Goal: Task Accomplishment & Management: Use online tool/utility

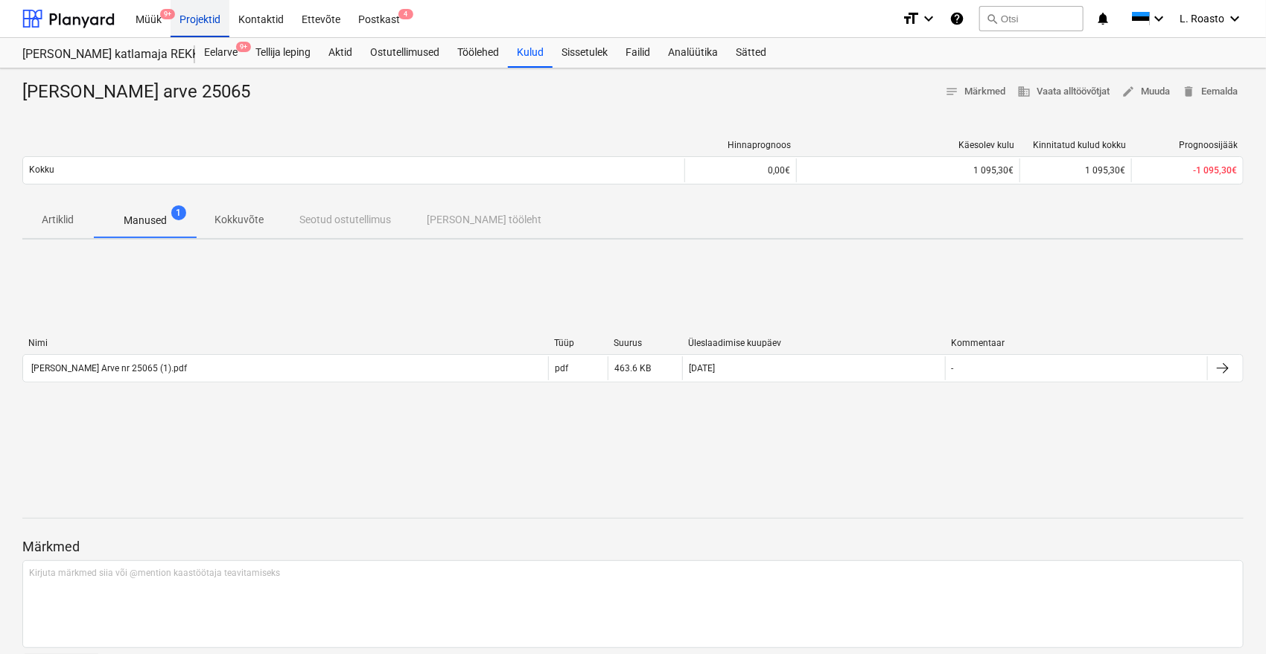
click at [198, 19] on div "Projektid" at bounding box center [199, 18] width 59 height 38
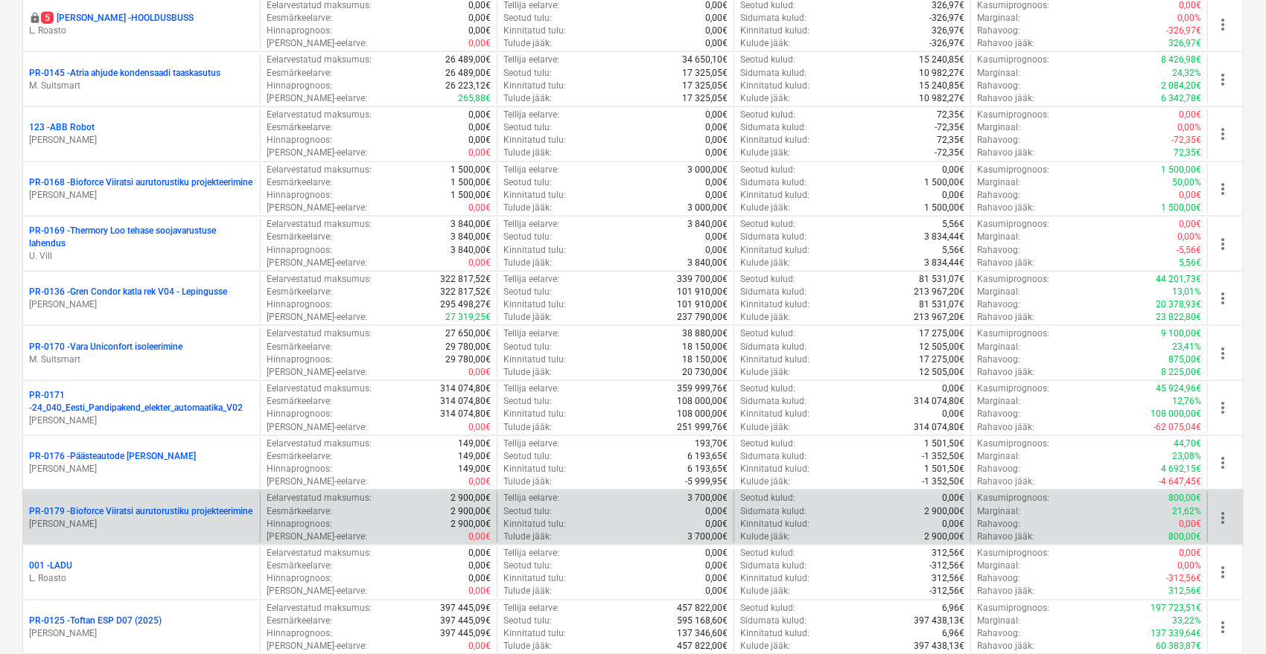
scroll to position [744, 0]
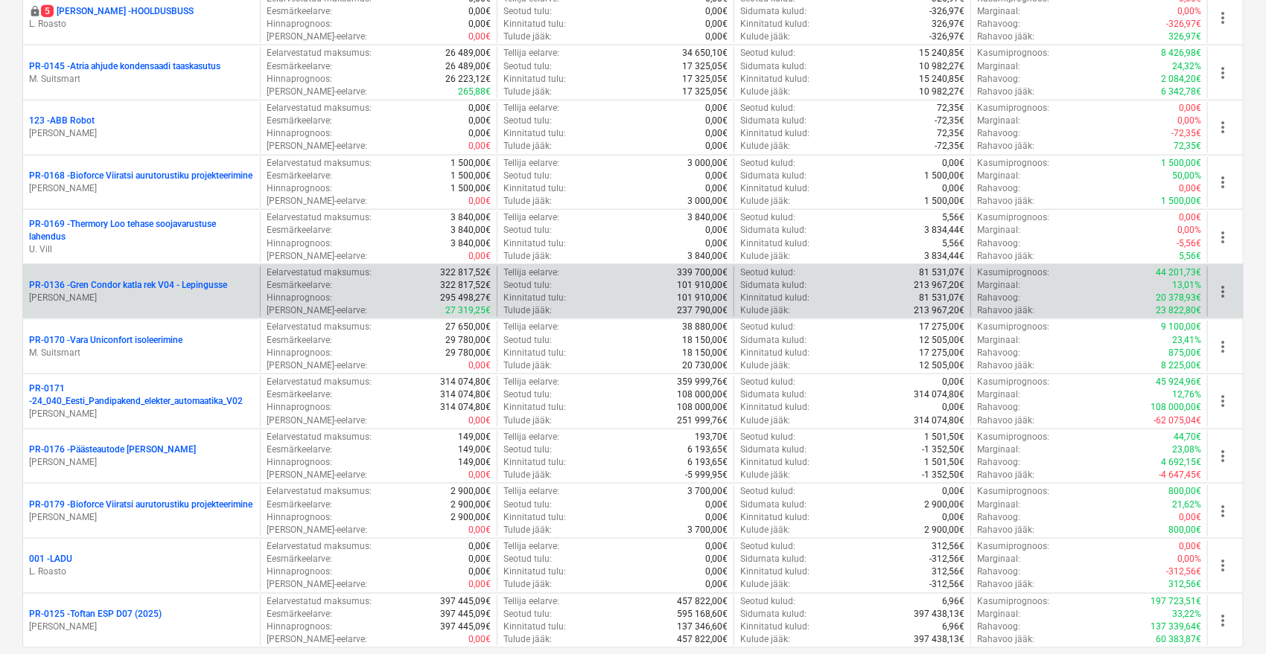
click at [149, 282] on p "PR-0136 - Gren Condor katla rek V04 - Lepingusse" at bounding box center [128, 285] width 198 height 13
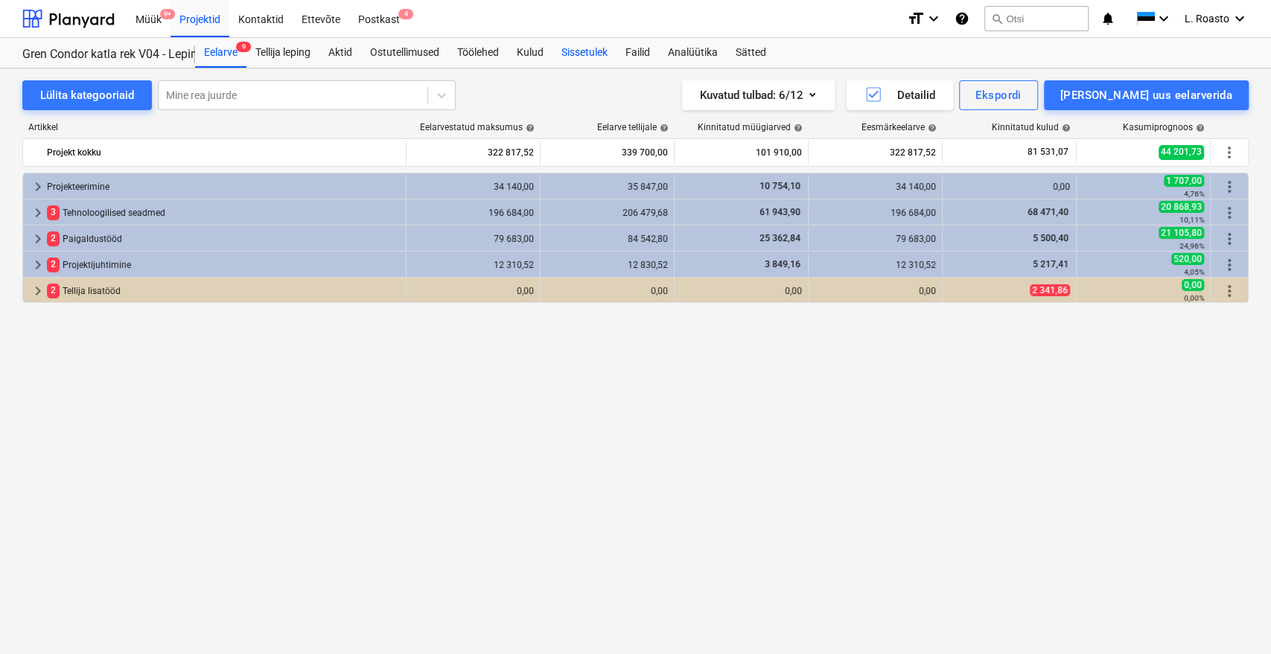
click at [587, 54] on div "Sissetulek" at bounding box center [584, 53] width 64 height 30
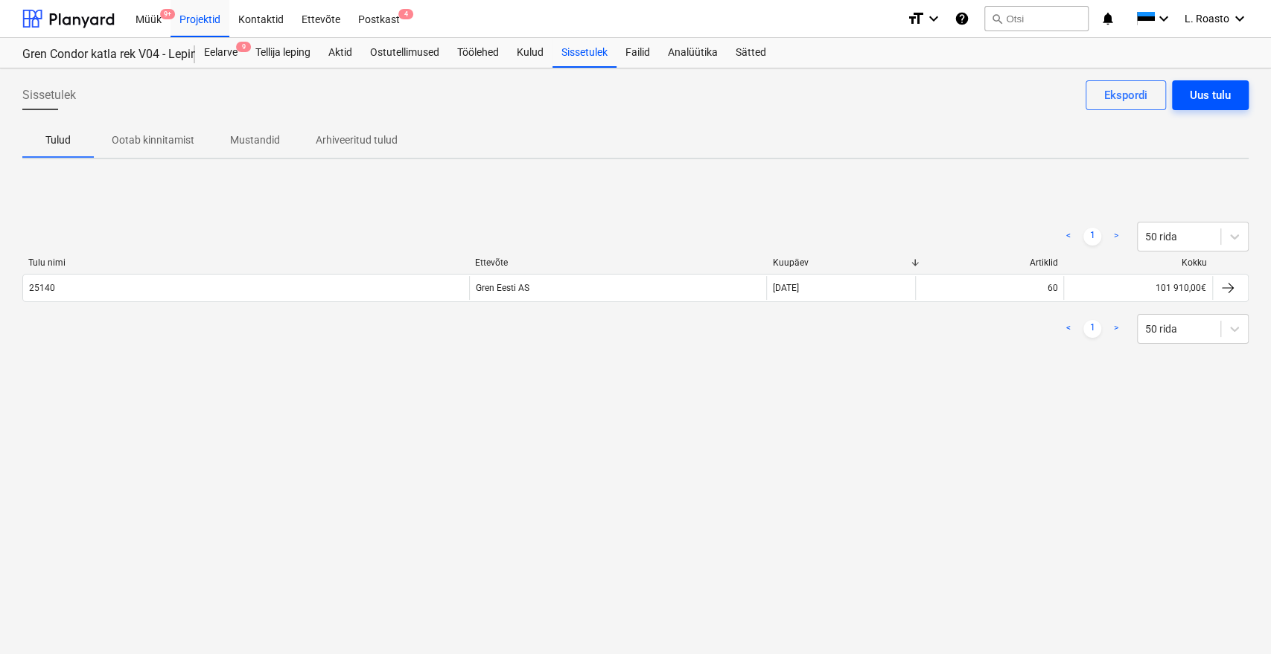
click at [1212, 89] on div "Uus tulu" at bounding box center [1210, 95] width 41 height 19
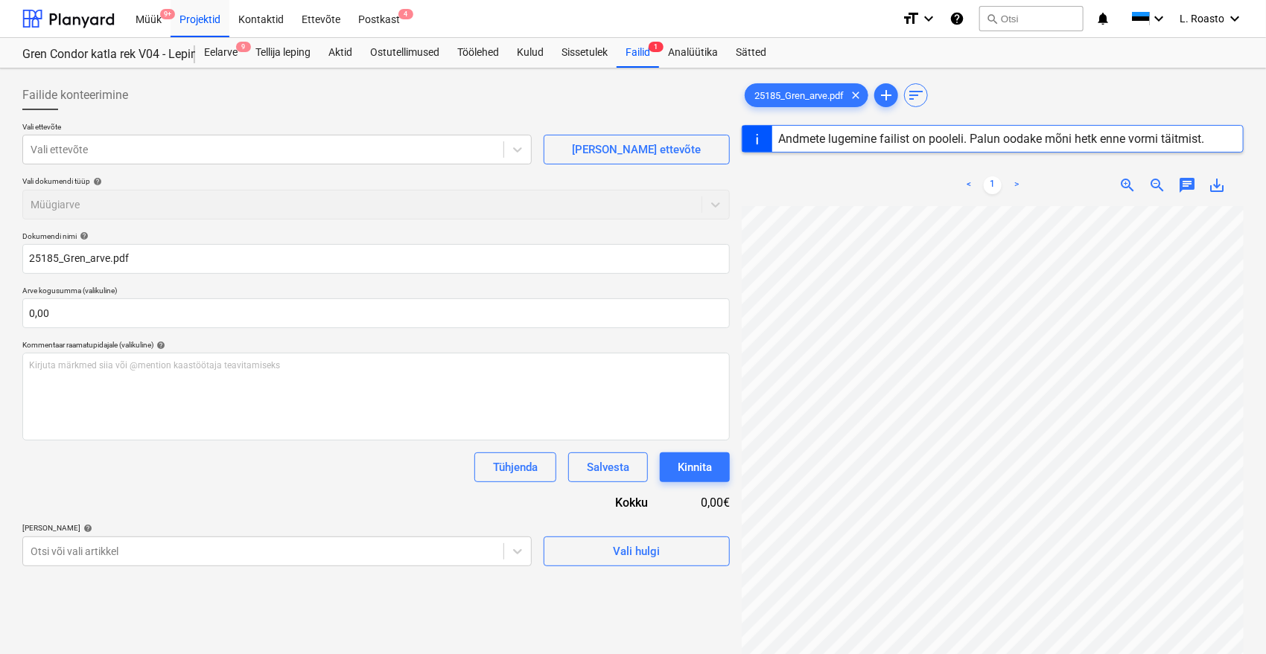
type input "25185"
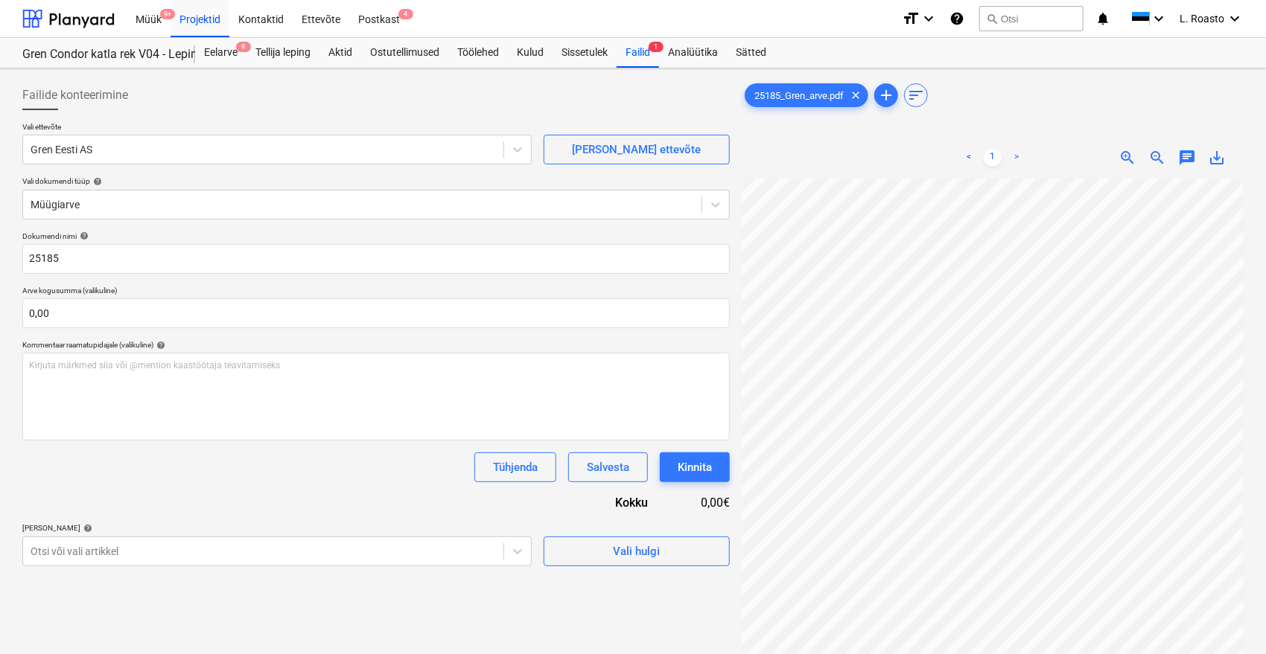
scroll to position [149, 0]
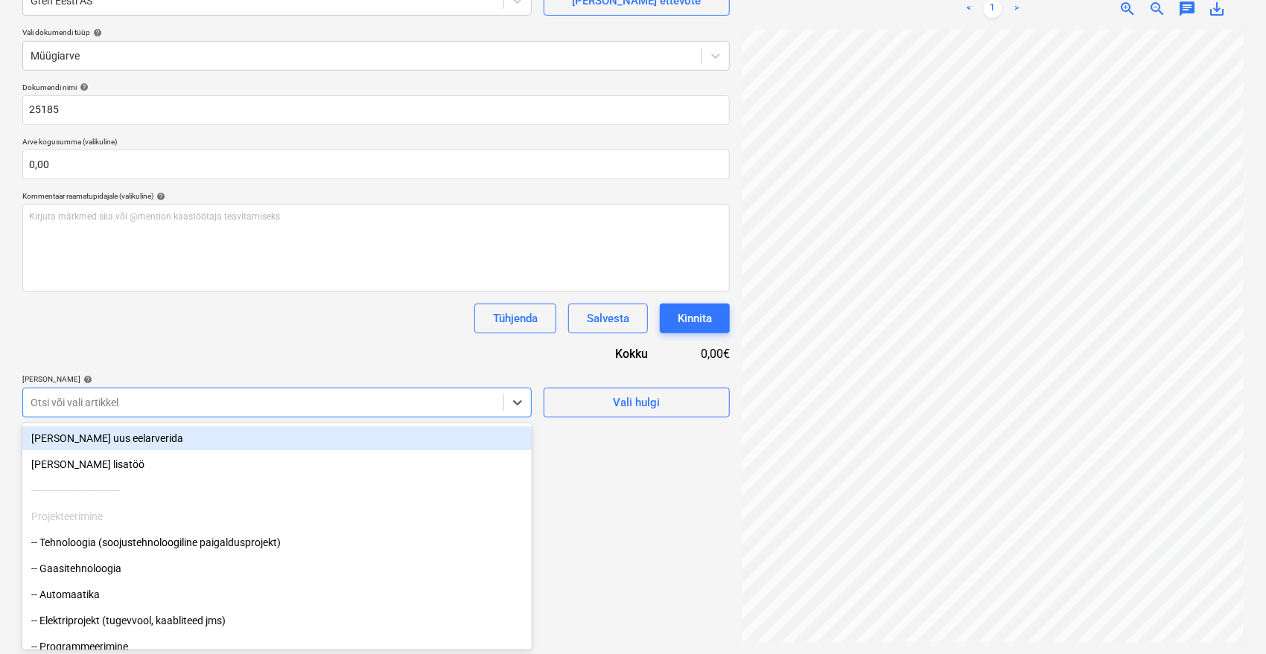
click at [111, 415] on div "Otsi või vali artikkel" at bounding box center [276, 403] width 509 height 30
click at [143, 395] on div at bounding box center [263, 402] width 465 height 15
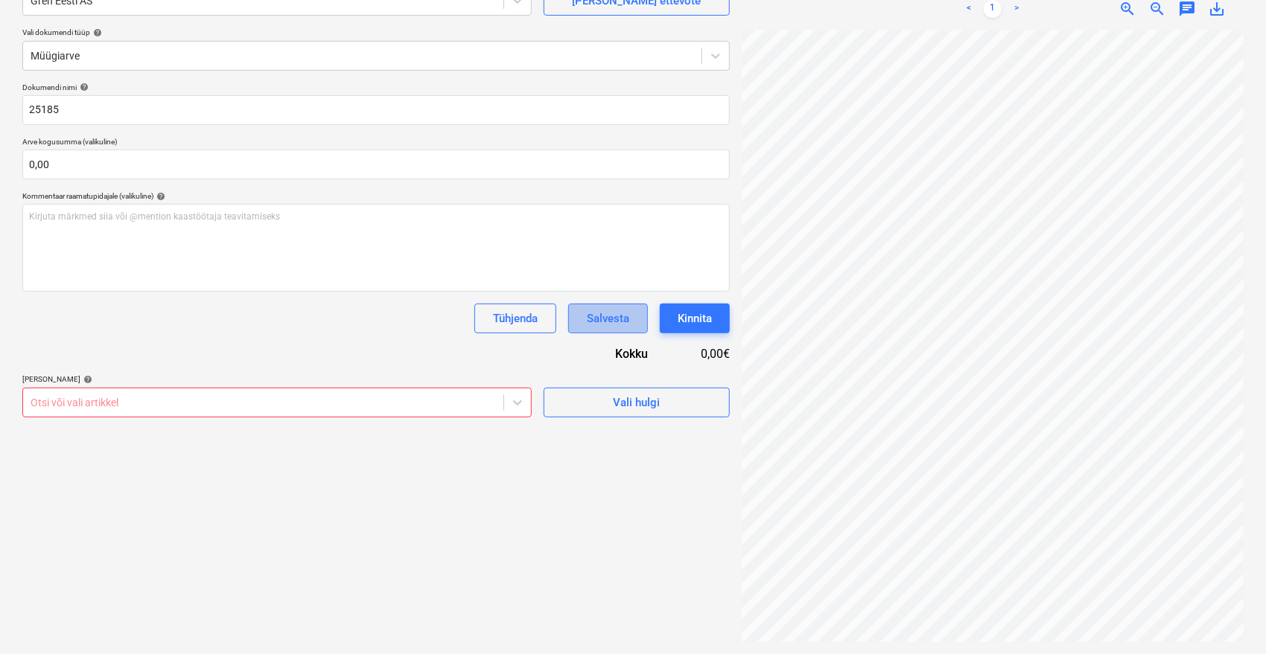
click at [609, 326] on div "Salvesta" at bounding box center [608, 318] width 42 height 19
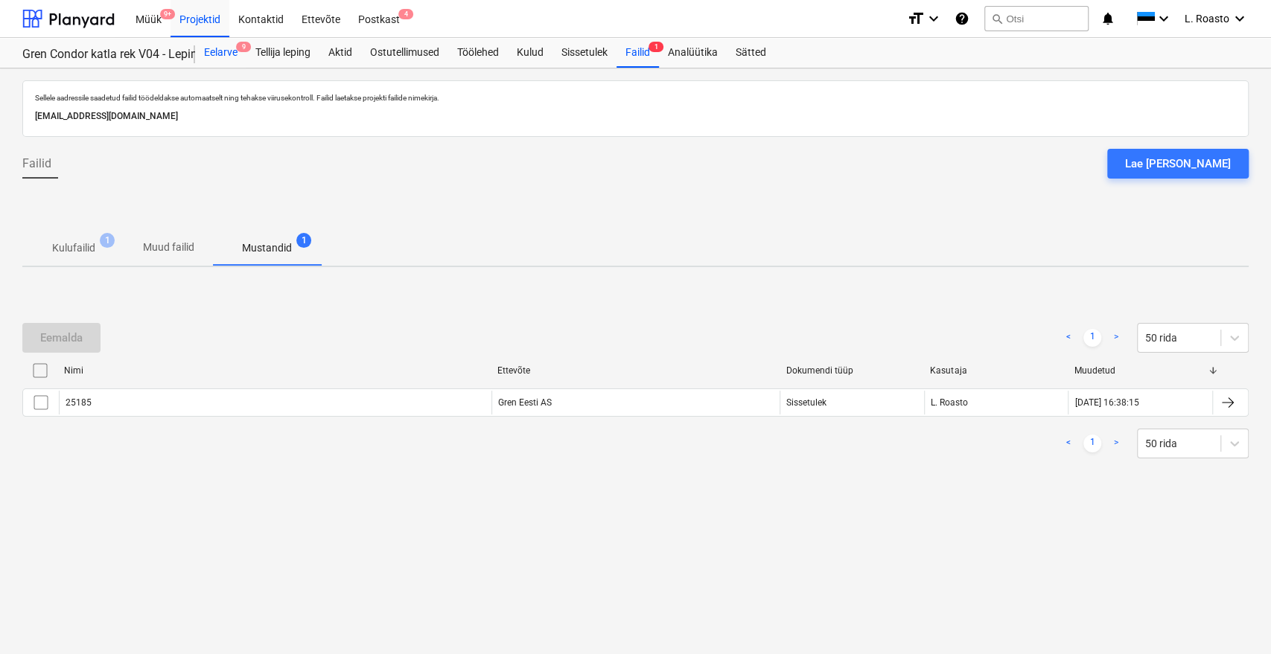
click at [210, 44] on div "Eelarve 9" at bounding box center [220, 53] width 51 height 30
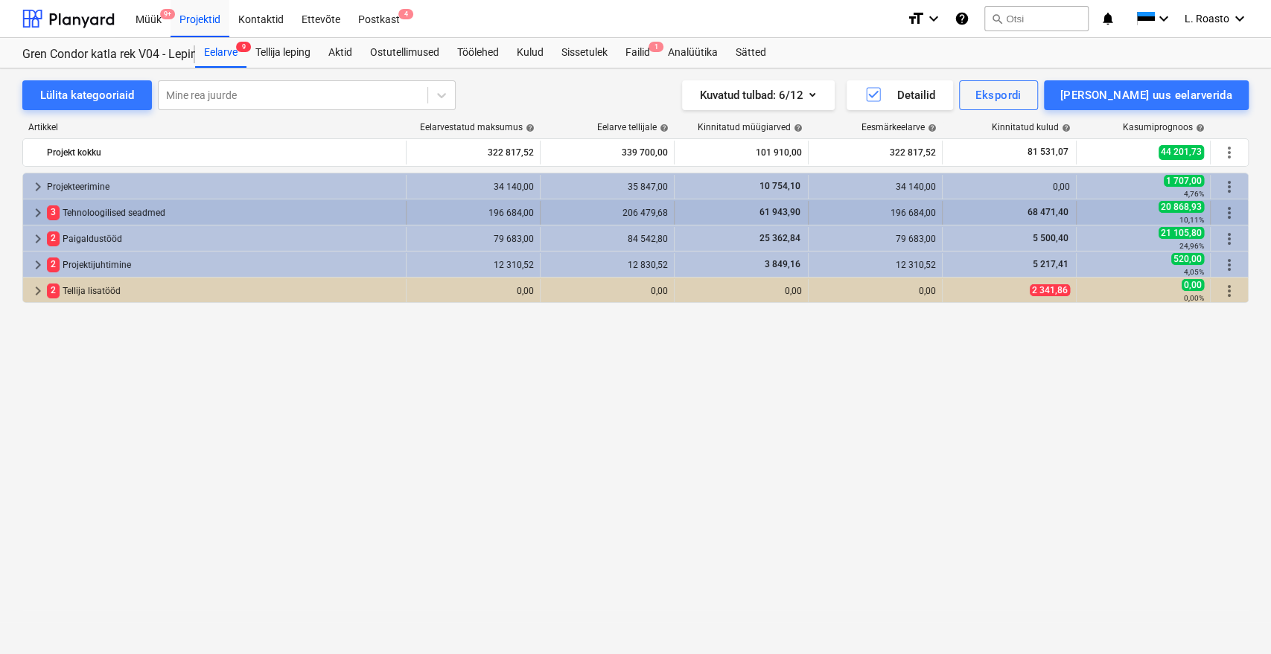
click at [145, 209] on div "3 Tehnoloogilised seadmed" at bounding box center [223, 213] width 353 height 24
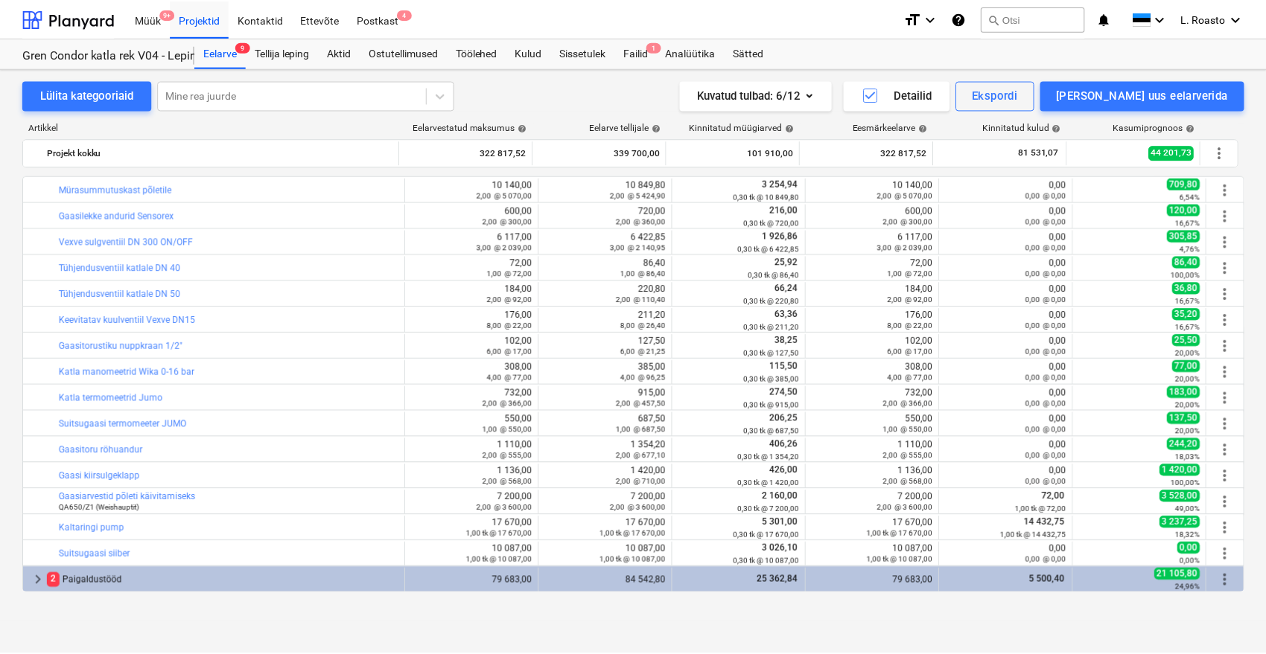
scroll to position [465, 0]
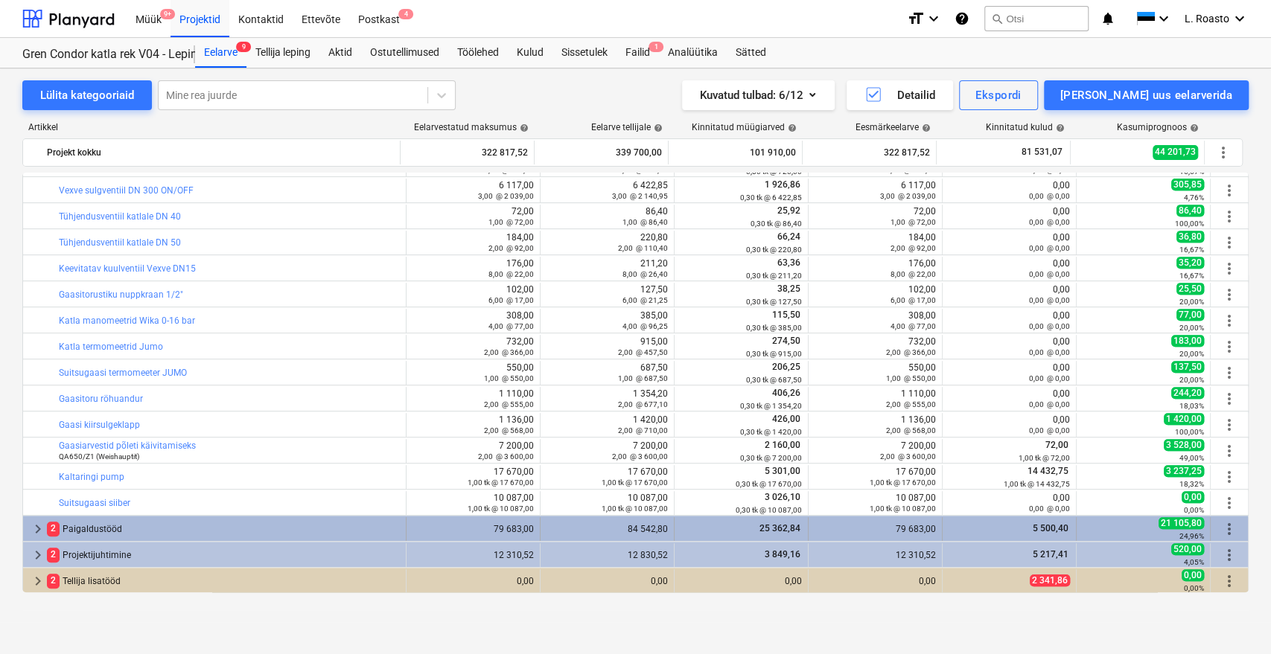
click at [368, 523] on div "2 Paigaldustööd" at bounding box center [223, 529] width 353 height 24
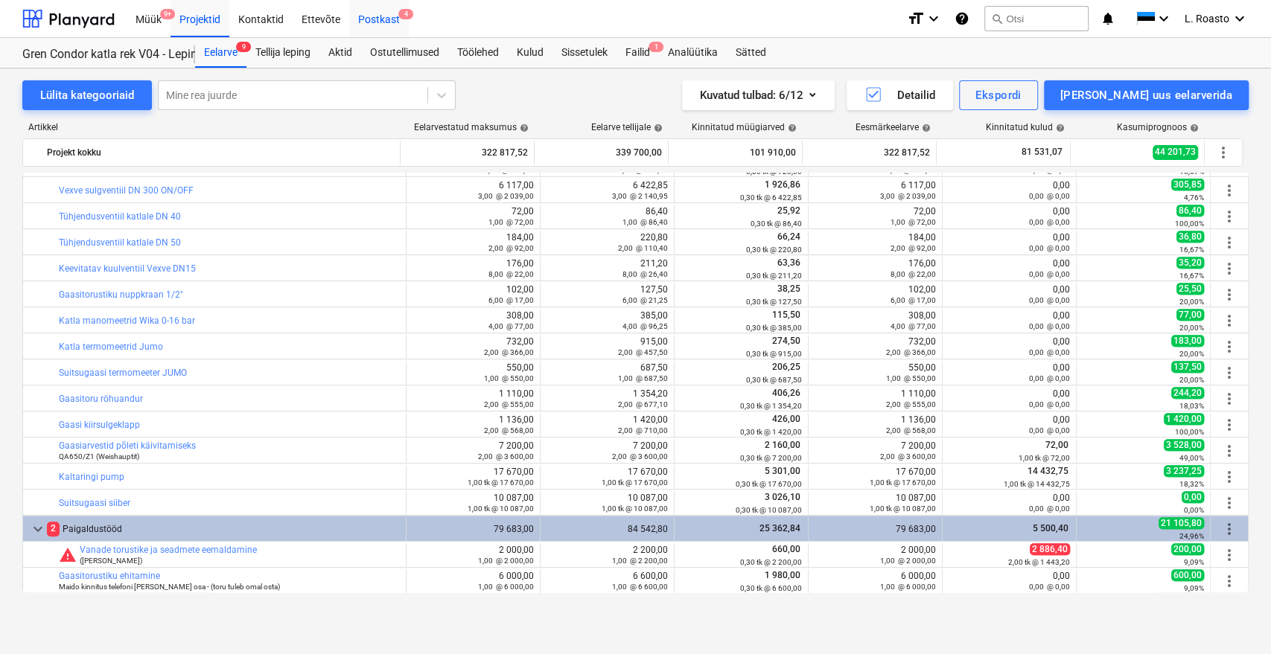
click at [364, 16] on div "Postkast 4" at bounding box center [379, 18] width 60 height 38
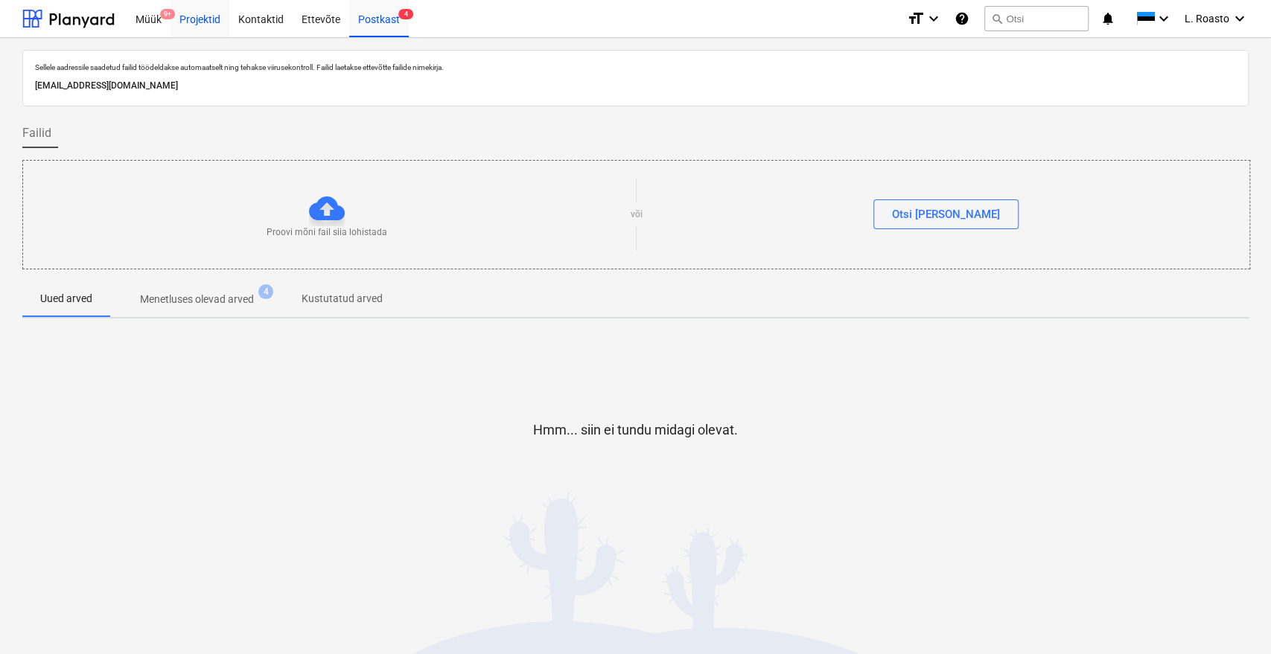
click at [187, 25] on div "Projektid" at bounding box center [199, 18] width 59 height 38
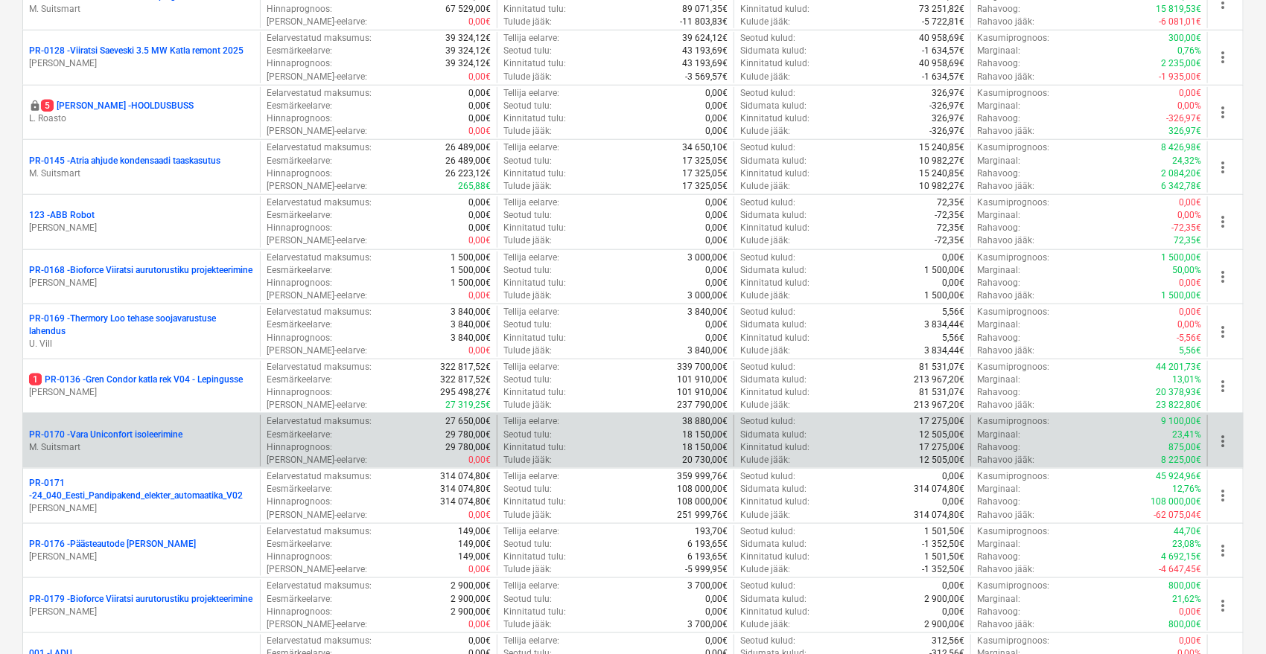
scroll to position [827, 0]
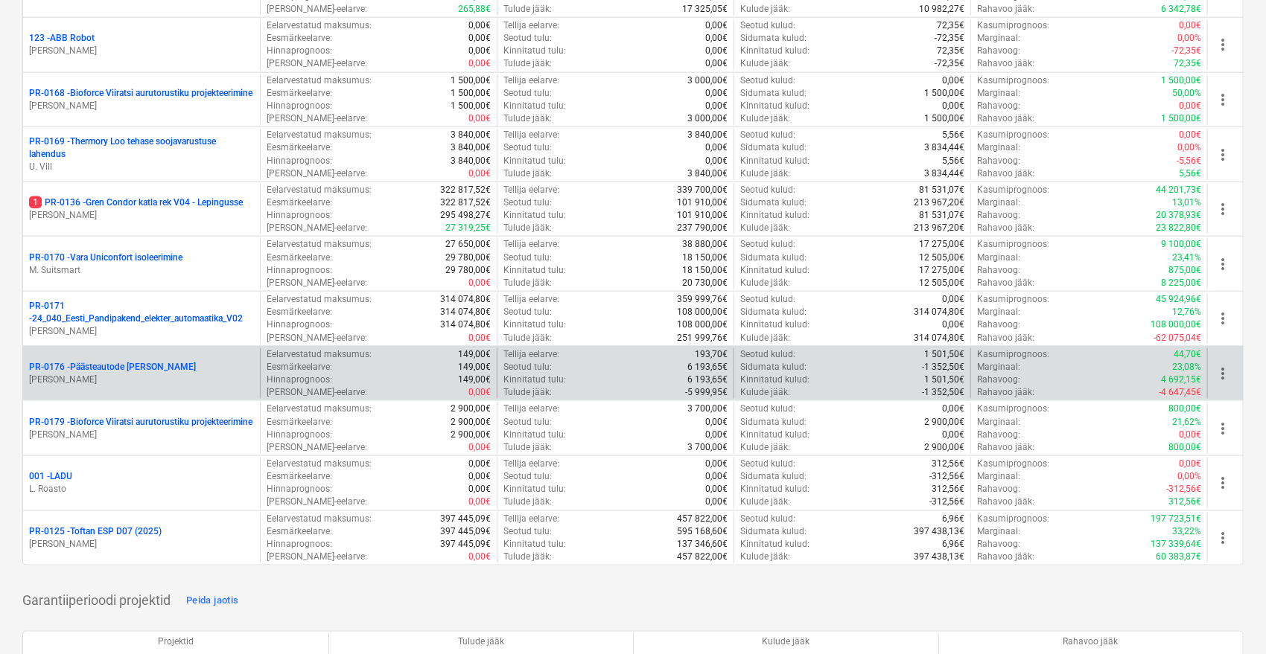
click at [143, 352] on div "PR-0176 - Päästeautode gene jahutus [PERSON_NAME]" at bounding box center [141, 373] width 237 height 51
click at [141, 361] on p "PR-0176 - Päästeautode gene jahutus" at bounding box center [112, 367] width 167 height 13
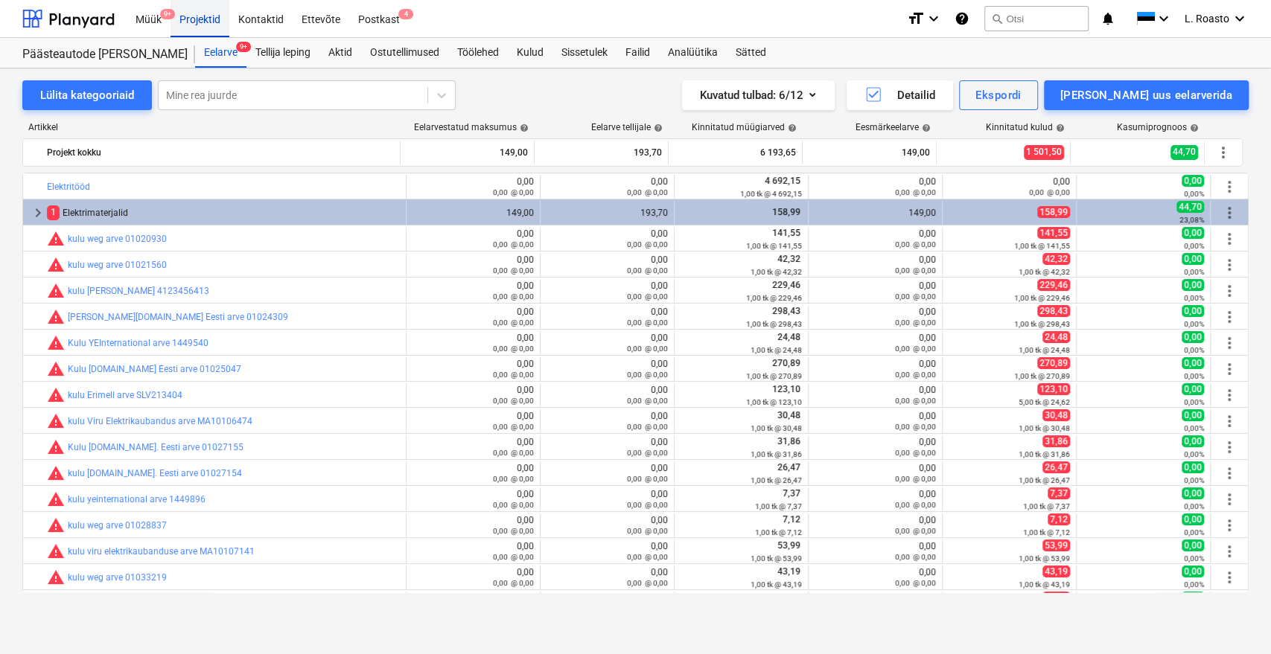
click at [212, 24] on div "Projektid" at bounding box center [199, 18] width 59 height 38
